Goal: Task Accomplishment & Management: Use online tool/utility

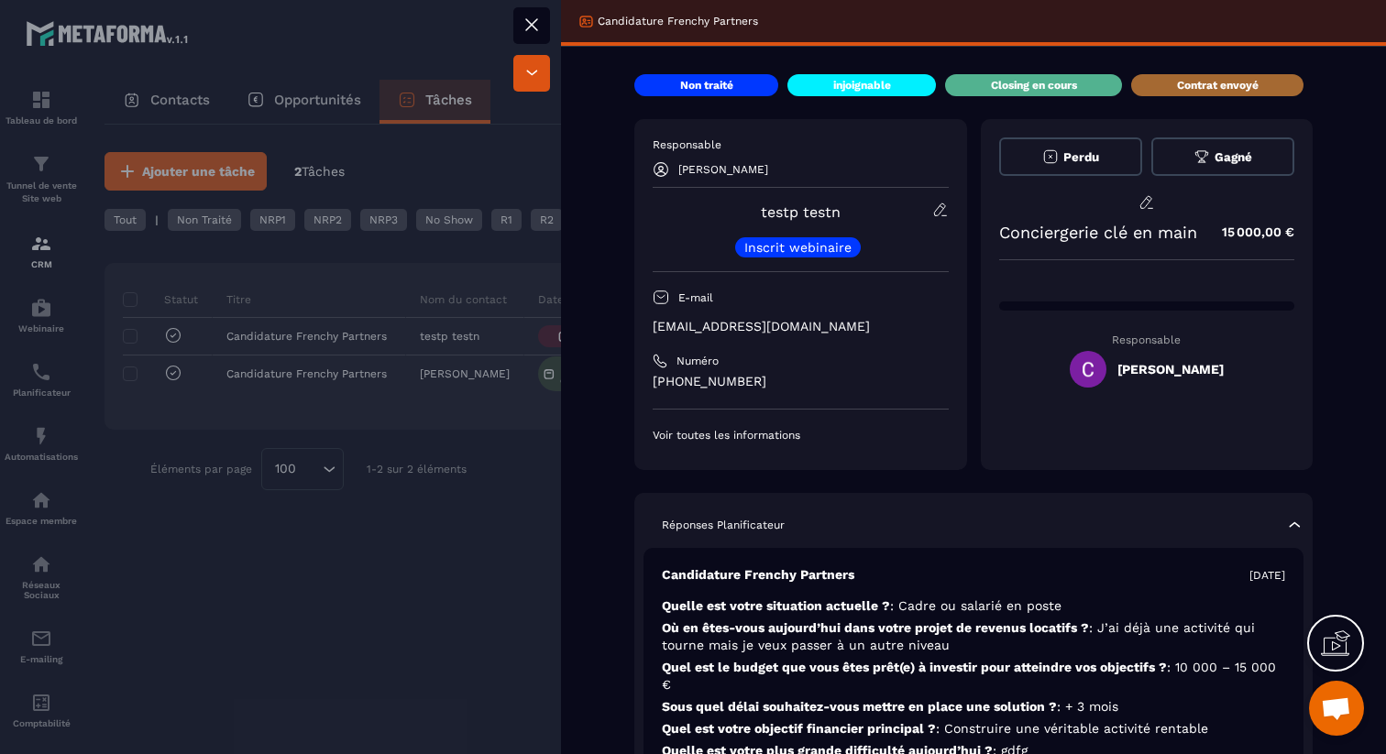
scroll to position [642, 0]
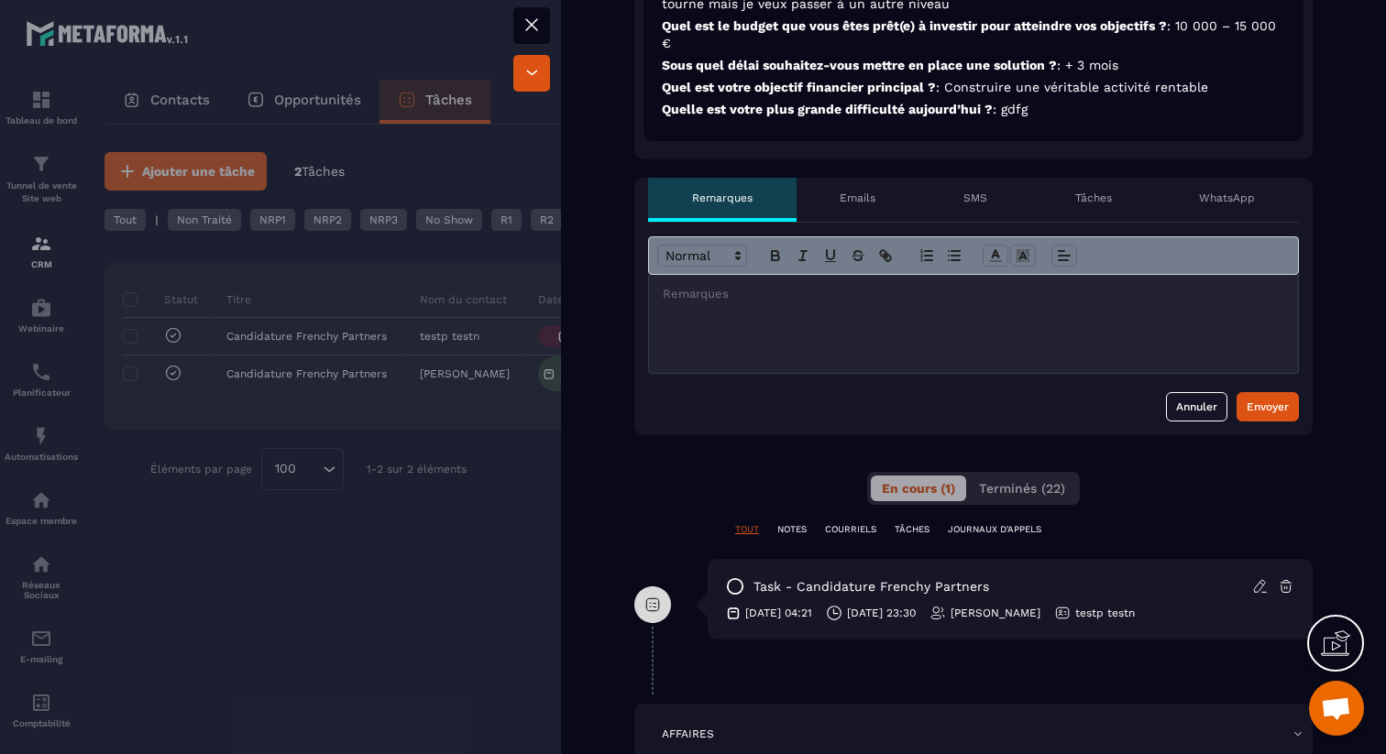
click at [872, 200] on p "Emails" at bounding box center [857, 198] width 36 height 15
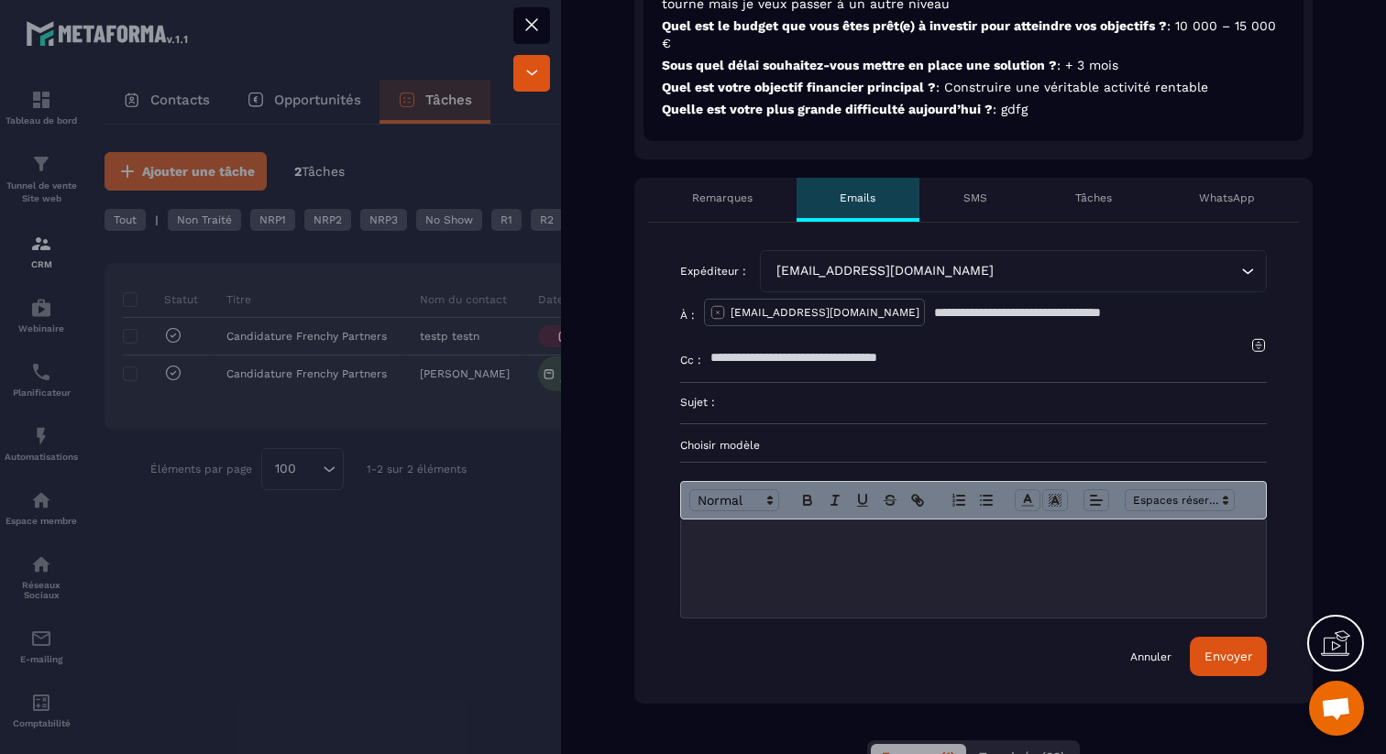
click at [1239, 210] on div "WhatsApp" at bounding box center [1227, 200] width 144 height 44
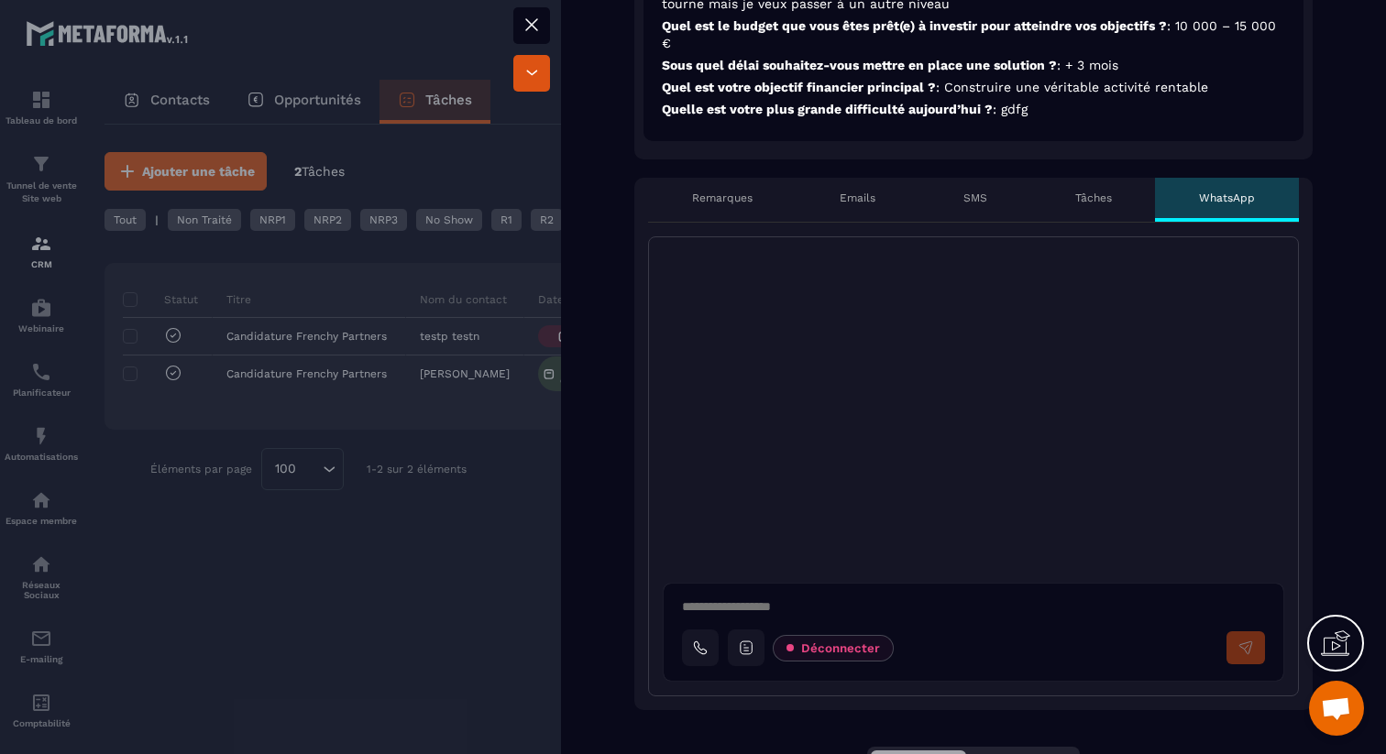
click at [839, 197] on p "Emails" at bounding box center [857, 198] width 36 height 15
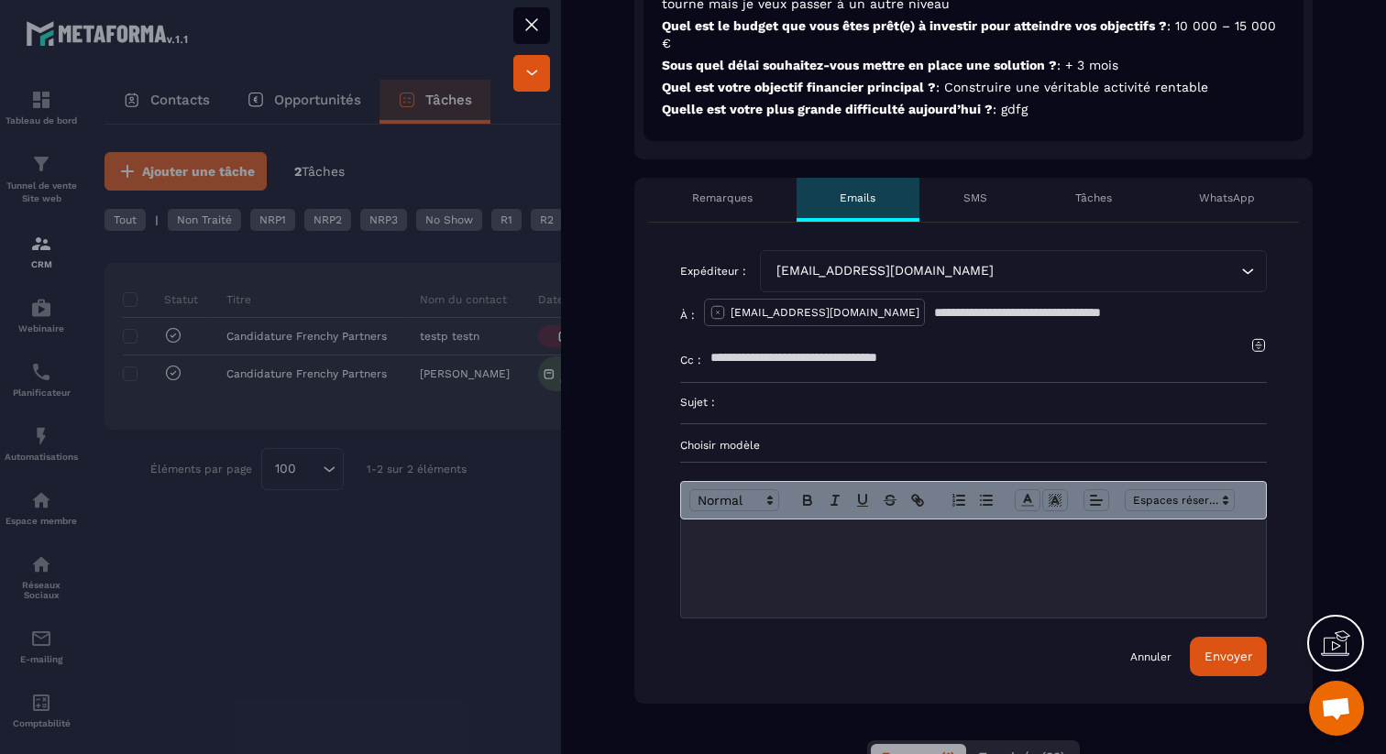
click at [1153, 664] on div "Annuler Envoyer" at bounding box center [1198, 656] width 137 height 39
click at [1155, 660] on link "Annuler" at bounding box center [1150, 657] width 41 height 15
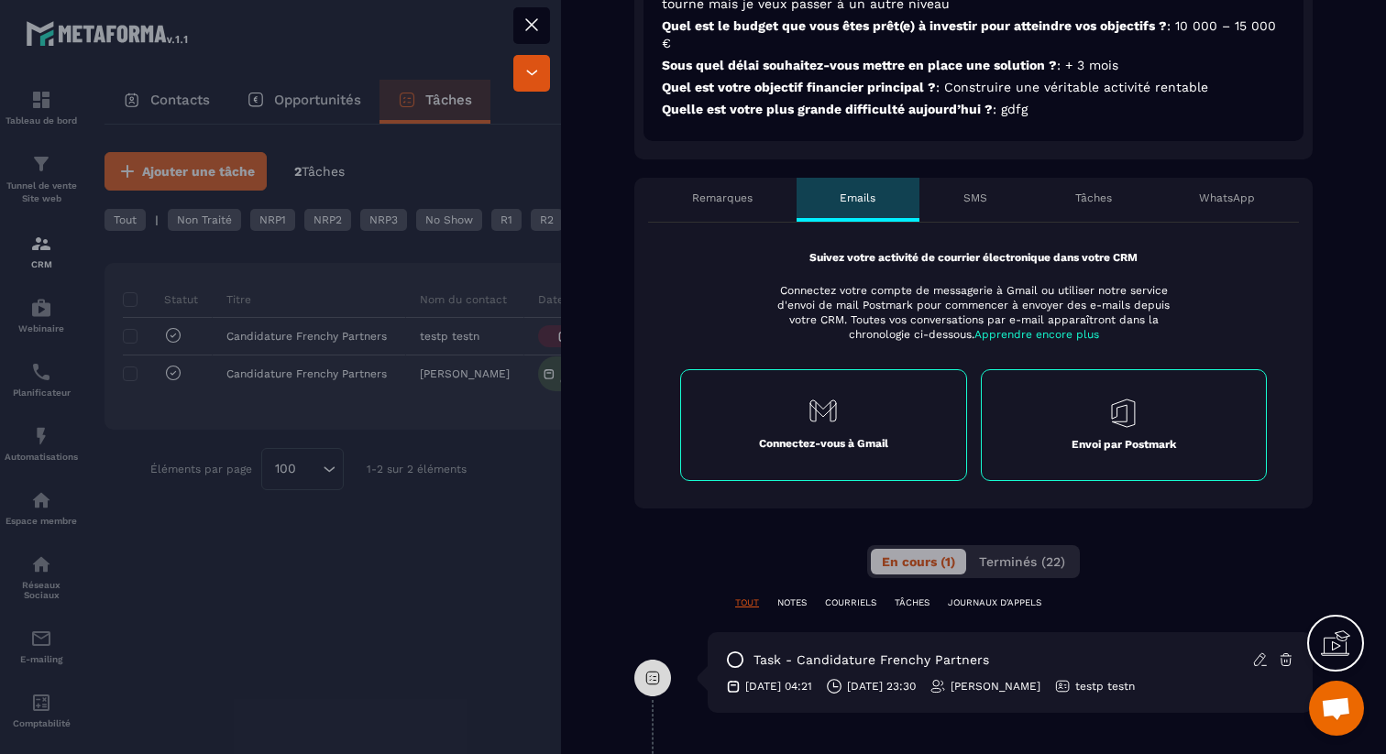
click at [829, 427] on div "Connectez-vous à Gmail" at bounding box center [823, 425] width 287 height 112
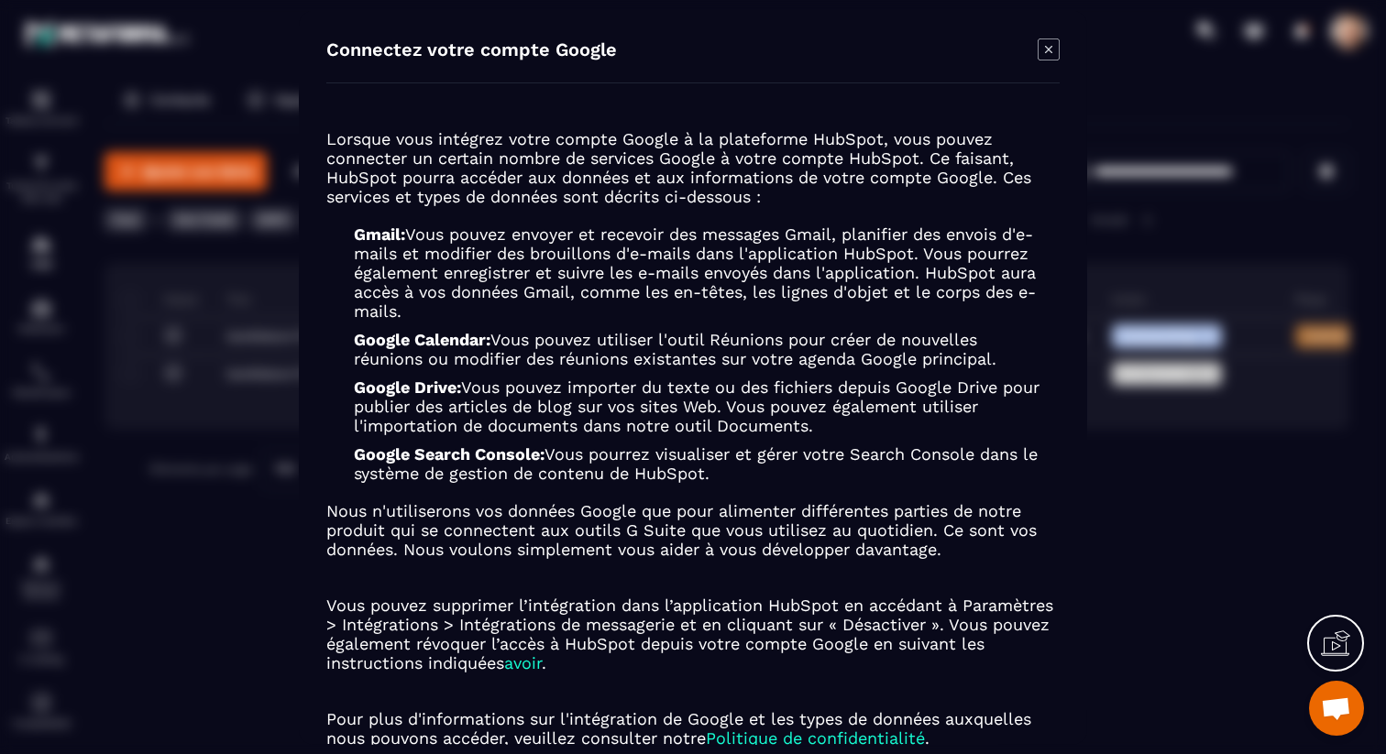
scroll to position [118, 0]
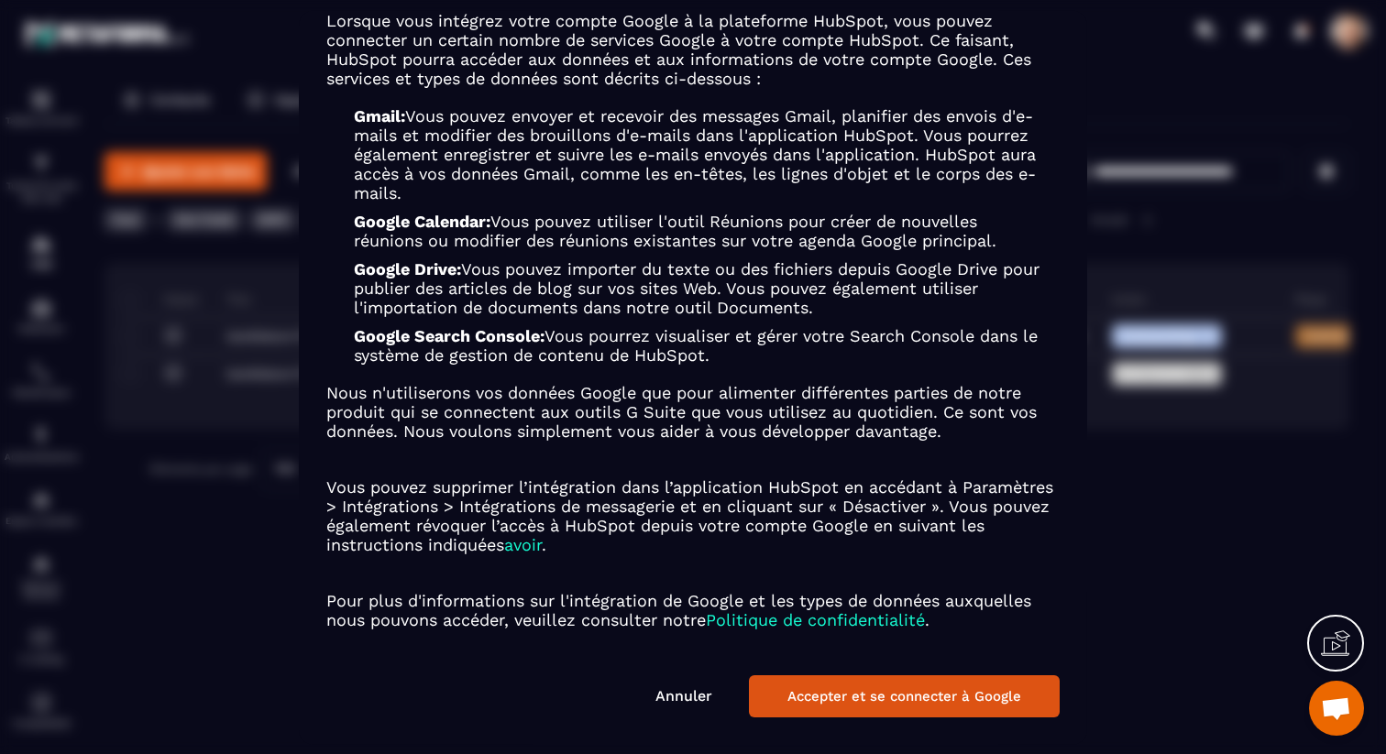
click at [901, 697] on button "Accepter et se connecter à Google" at bounding box center [904, 696] width 311 height 42
